Goal: Find specific page/section: Find specific page/section

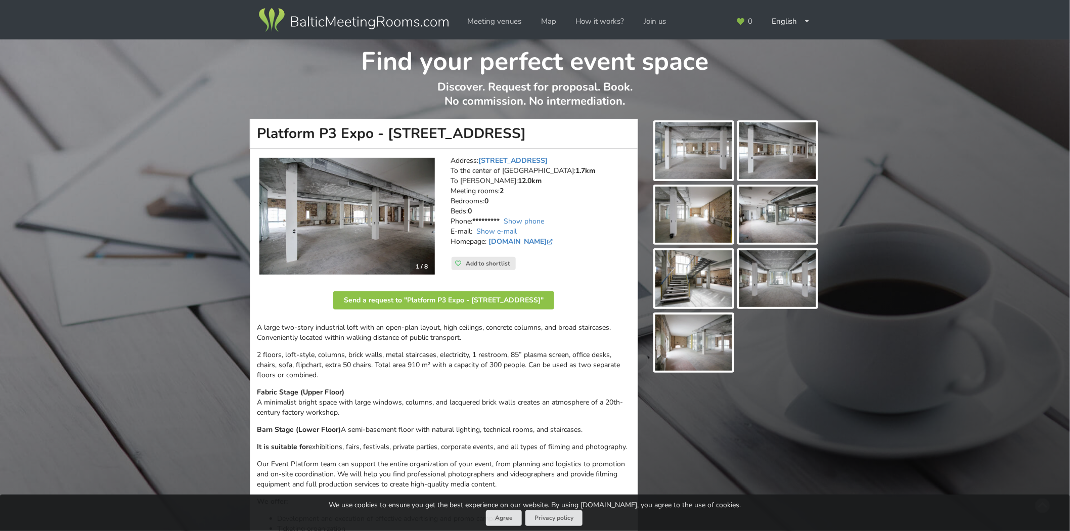
click at [393, 229] on img at bounding box center [346, 216] width 175 height 117
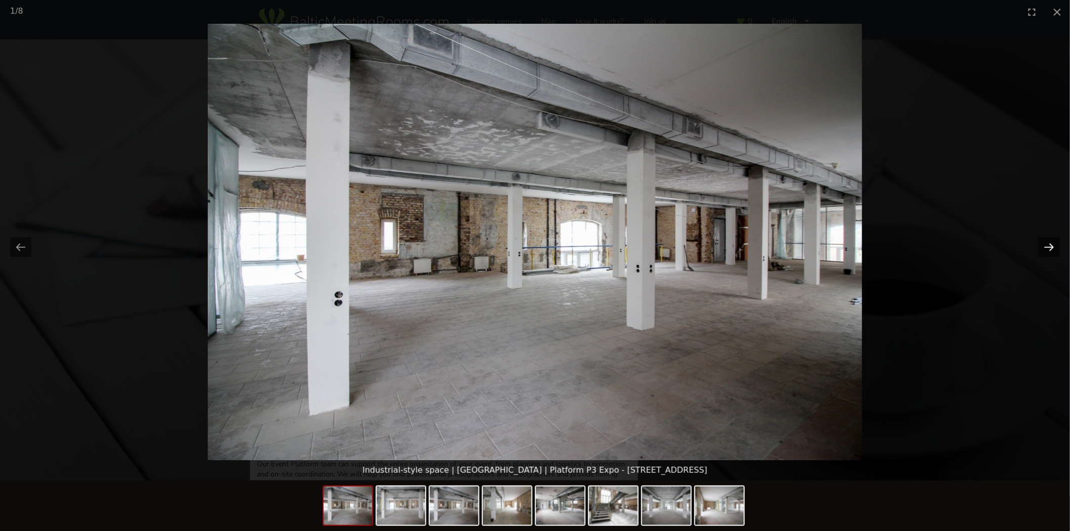
click at [1050, 241] on button "Next slide" at bounding box center [1048, 247] width 21 height 20
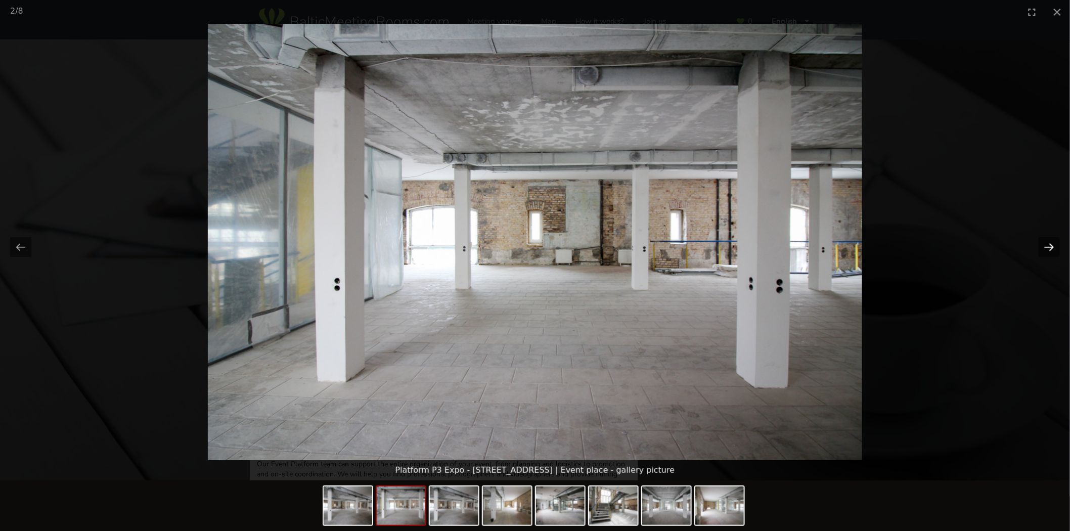
click at [1047, 245] on button "Next slide" at bounding box center [1048, 247] width 21 height 20
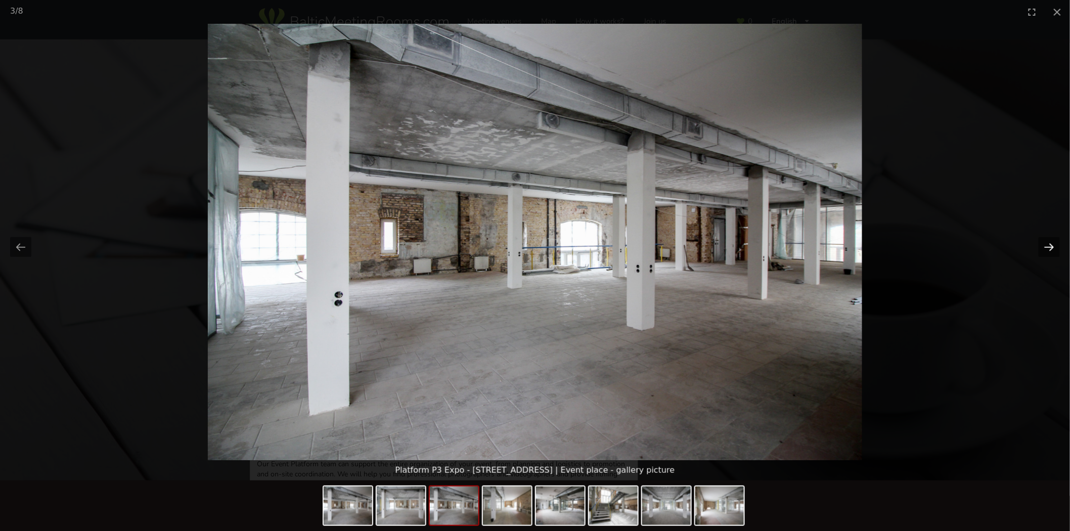
click at [1047, 245] on button "Next slide" at bounding box center [1048, 247] width 21 height 20
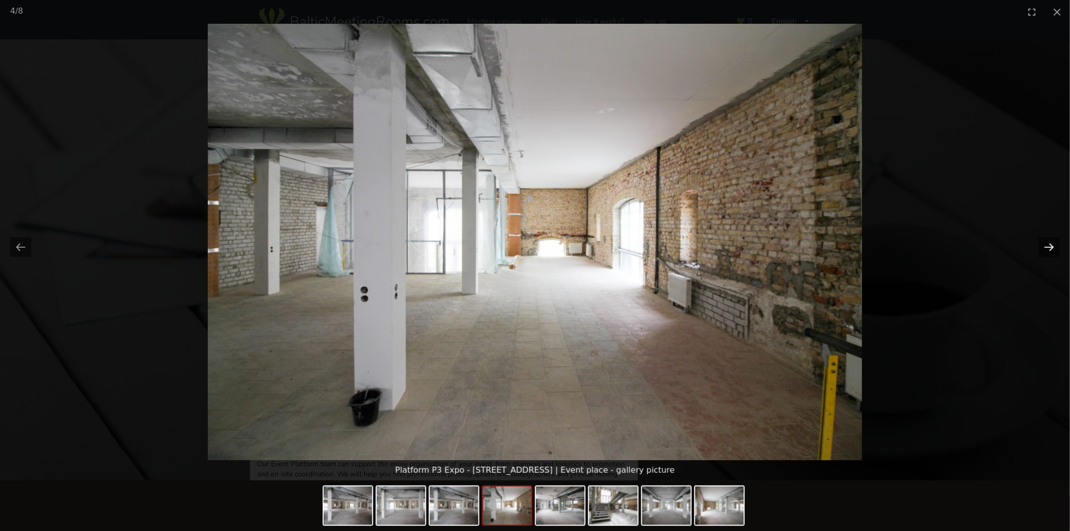
click at [1045, 245] on button "Next slide" at bounding box center [1048, 247] width 21 height 20
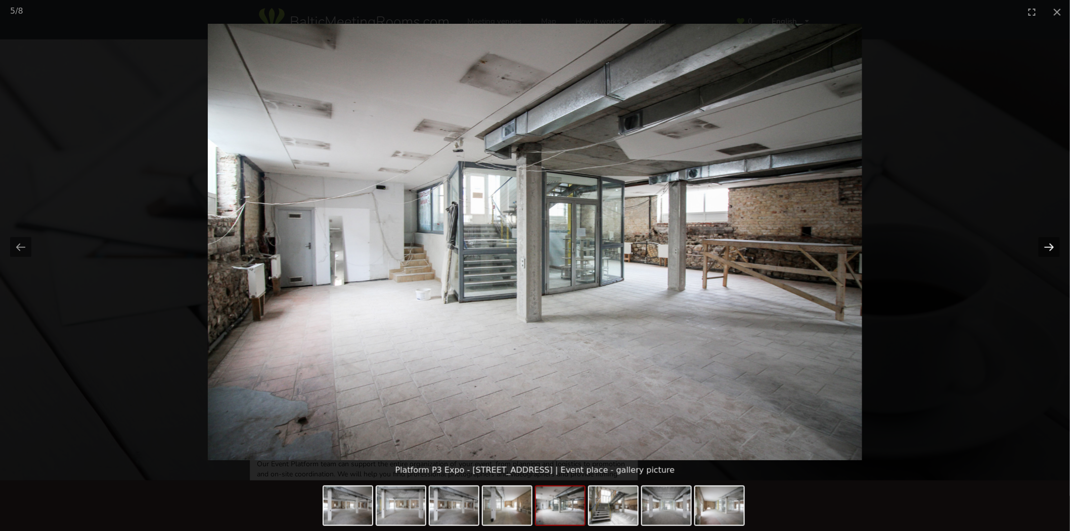
click at [1045, 245] on button "Next slide" at bounding box center [1048, 247] width 21 height 20
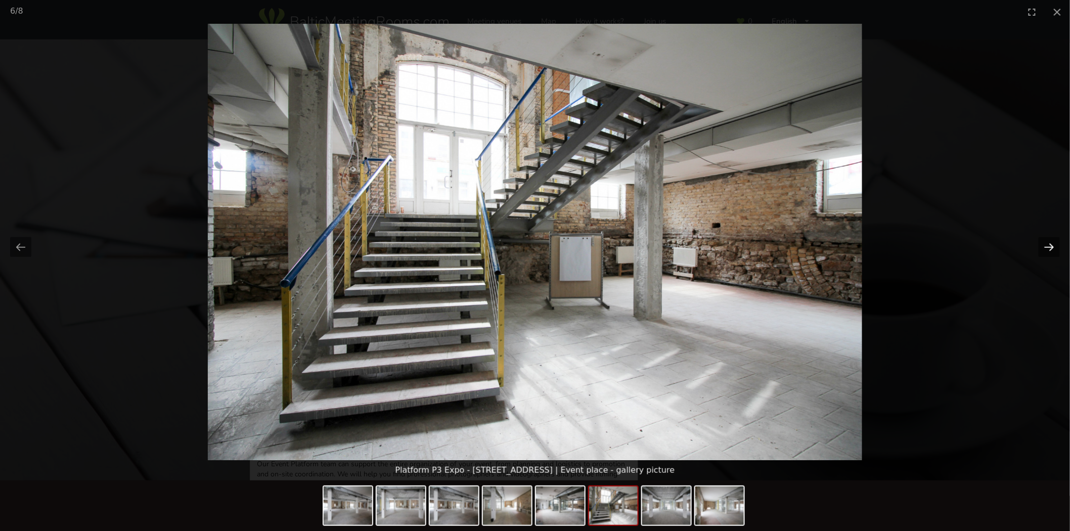
click at [1045, 245] on button "Next slide" at bounding box center [1048, 247] width 21 height 20
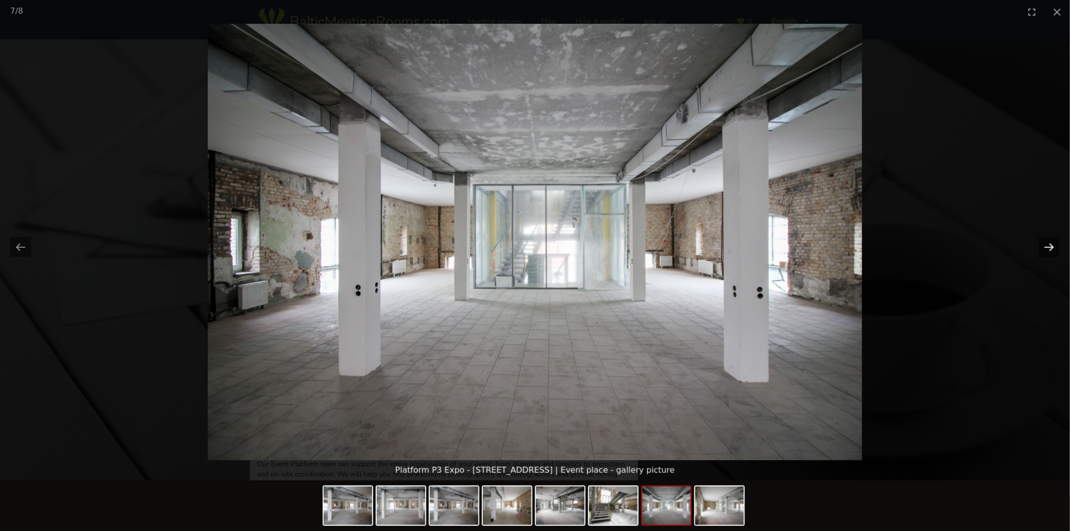
click at [1045, 245] on button "Next slide" at bounding box center [1048, 247] width 21 height 20
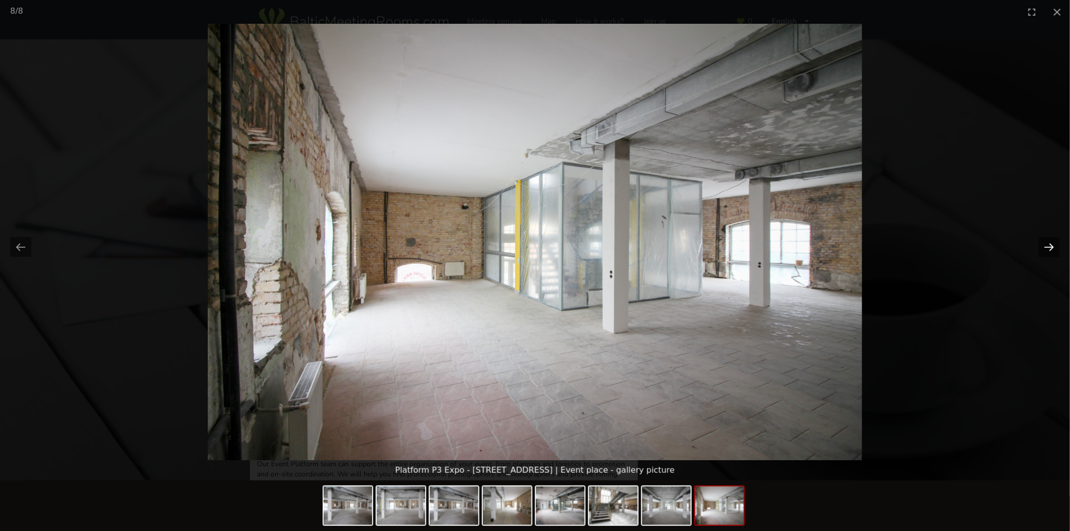
click at [1045, 245] on button "Next slide" at bounding box center [1048, 247] width 21 height 20
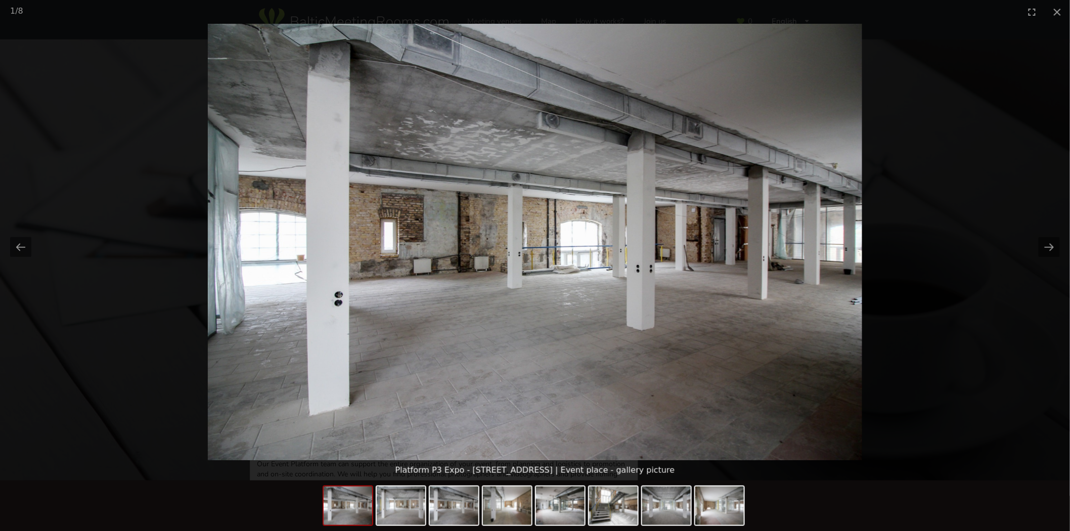
click at [985, 195] on picture at bounding box center [535, 242] width 1070 height 436
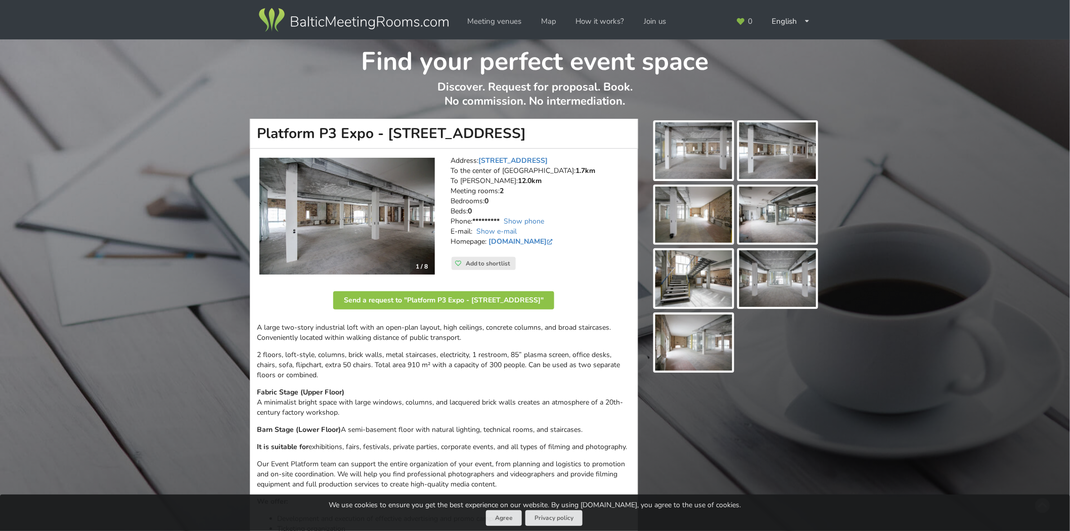
click at [312, 18] on img at bounding box center [354, 20] width 194 height 28
click at [497, 24] on link "Meeting venues" at bounding box center [494, 22] width 68 height 20
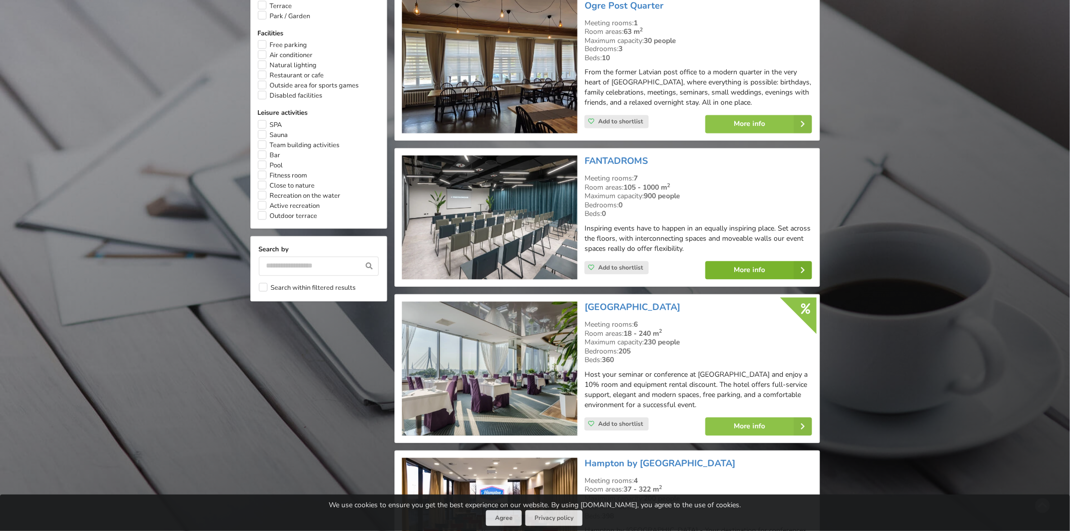
scroll to position [730, 0]
